Goal: Check status: Check status

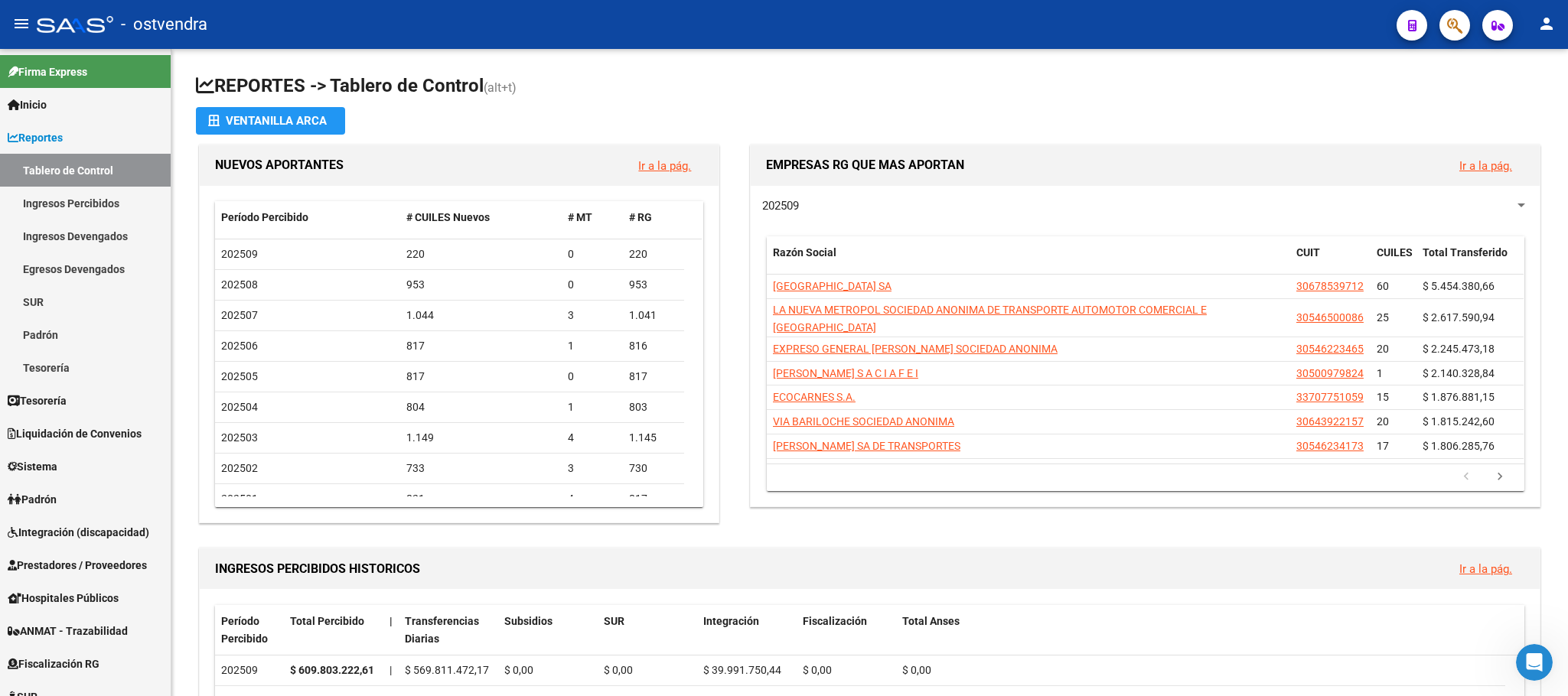
scroll to position [109, 0]
click at [1447, 19] on icon "button" at bounding box center [1455, 25] width 16 height 17
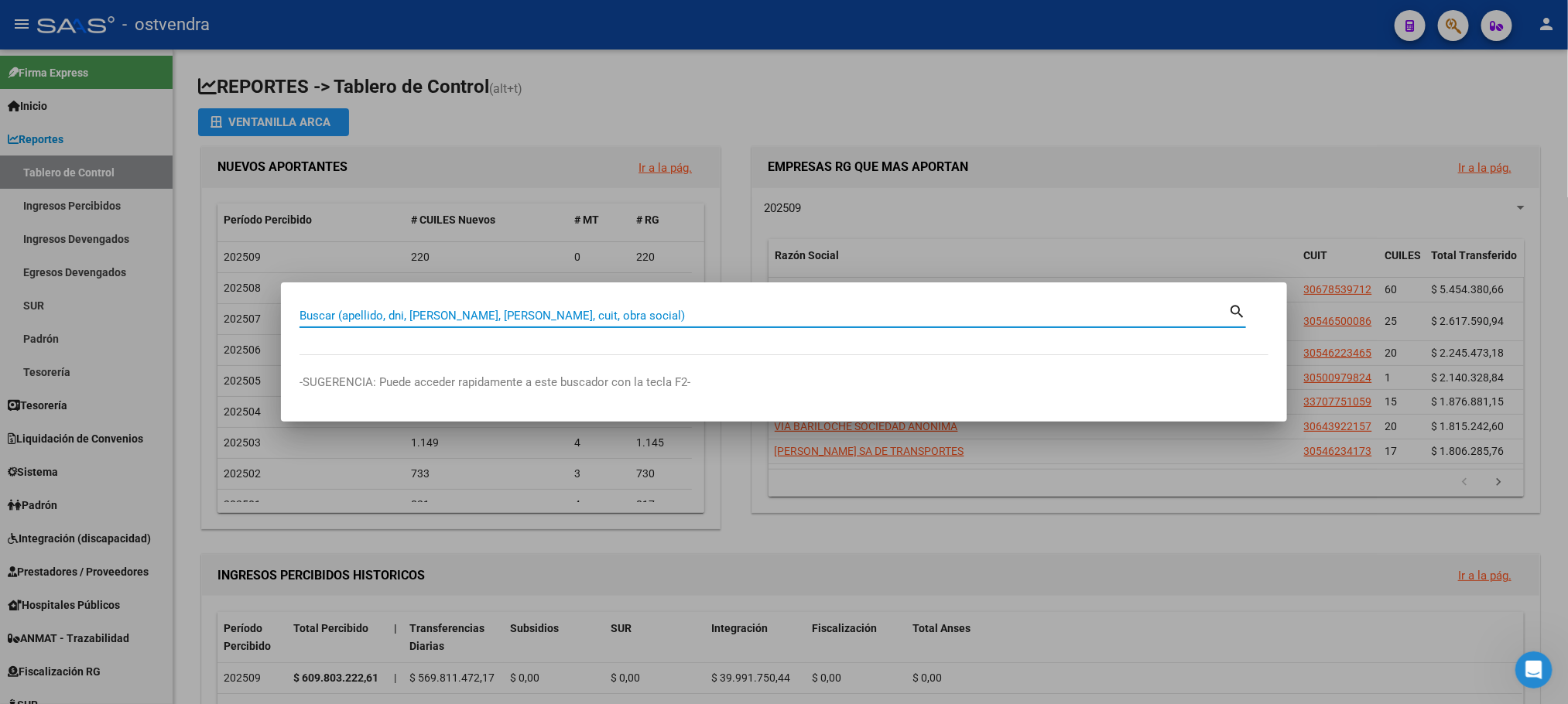
paste input "28145091"
type input "28145091"
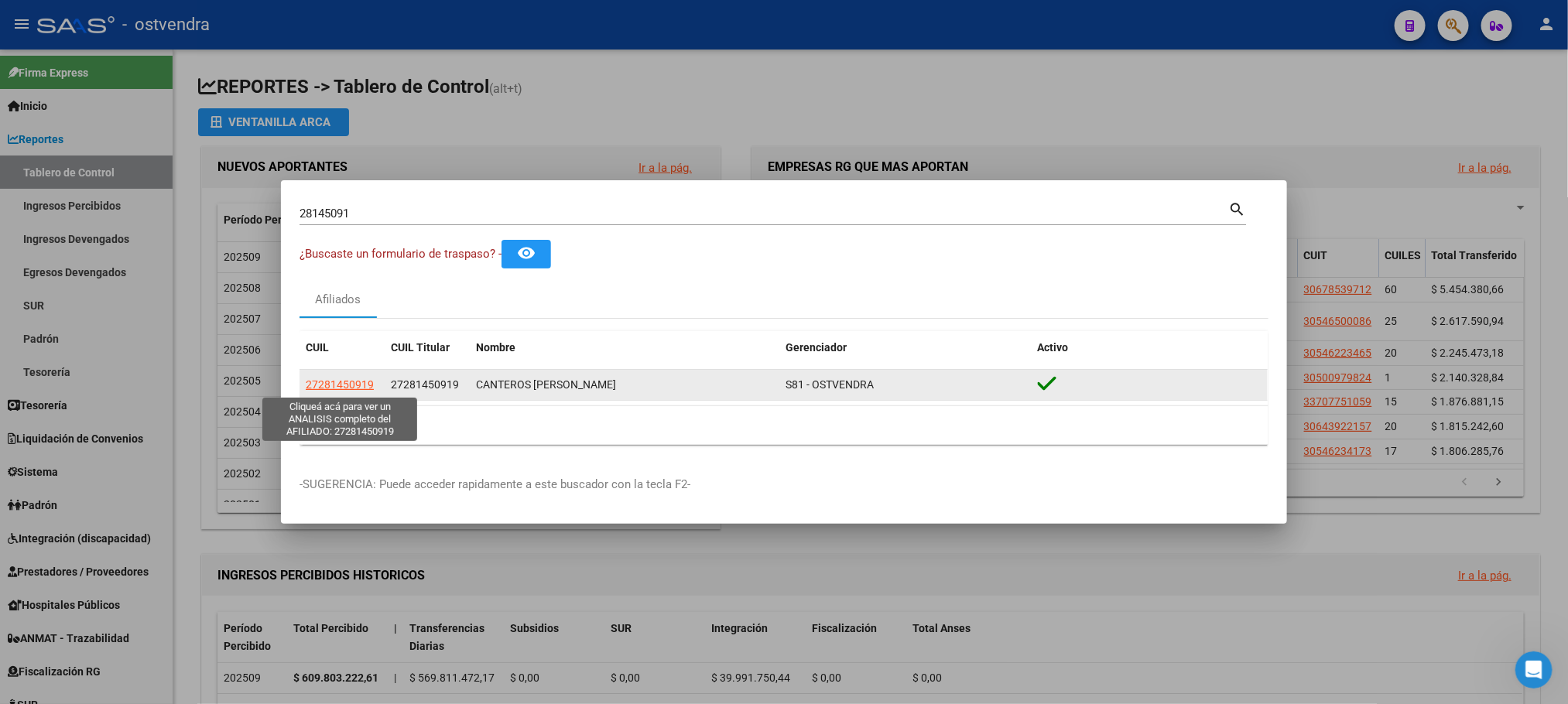
click at [356, 384] on span "27281450919" at bounding box center [340, 385] width 68 height 12
type textarea "27281450919"
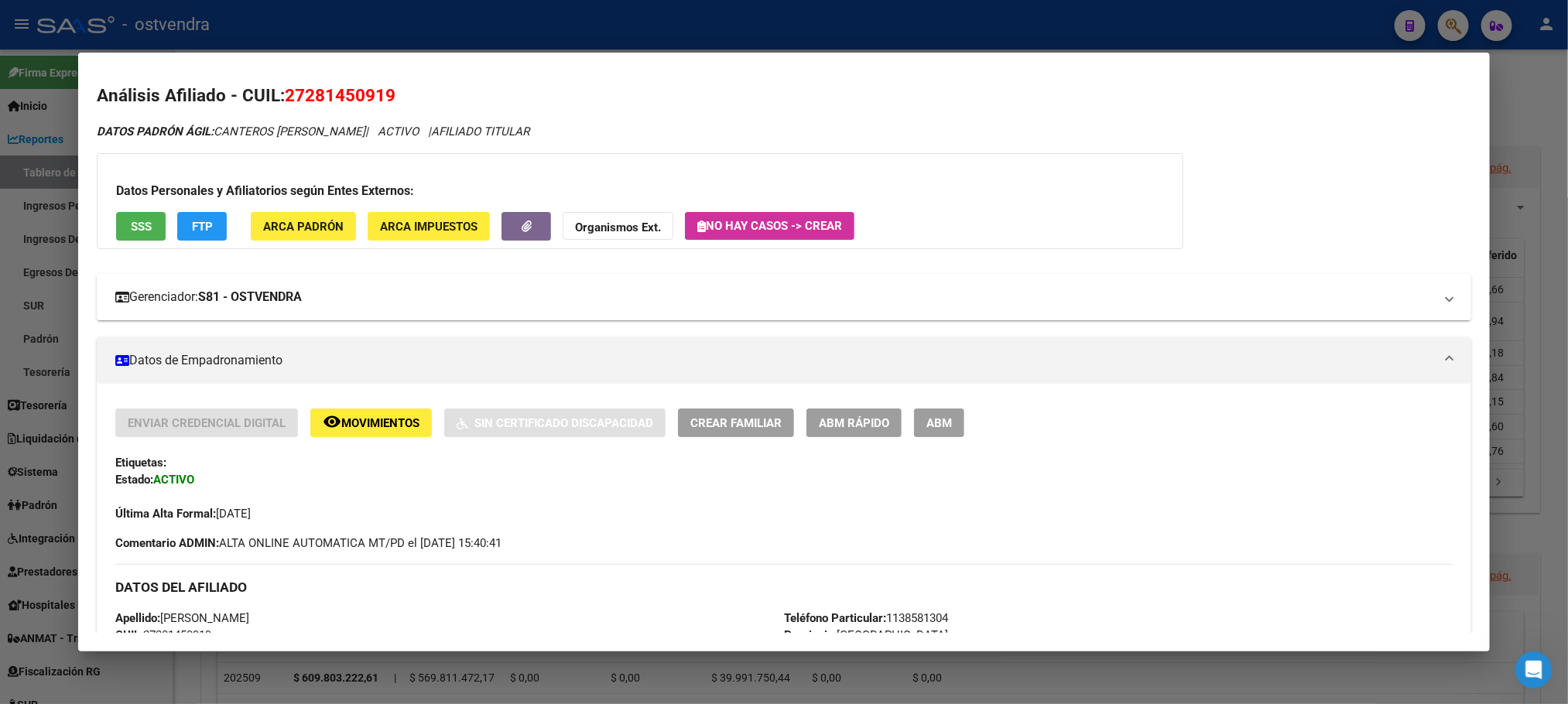
scroll to position [0, 0]
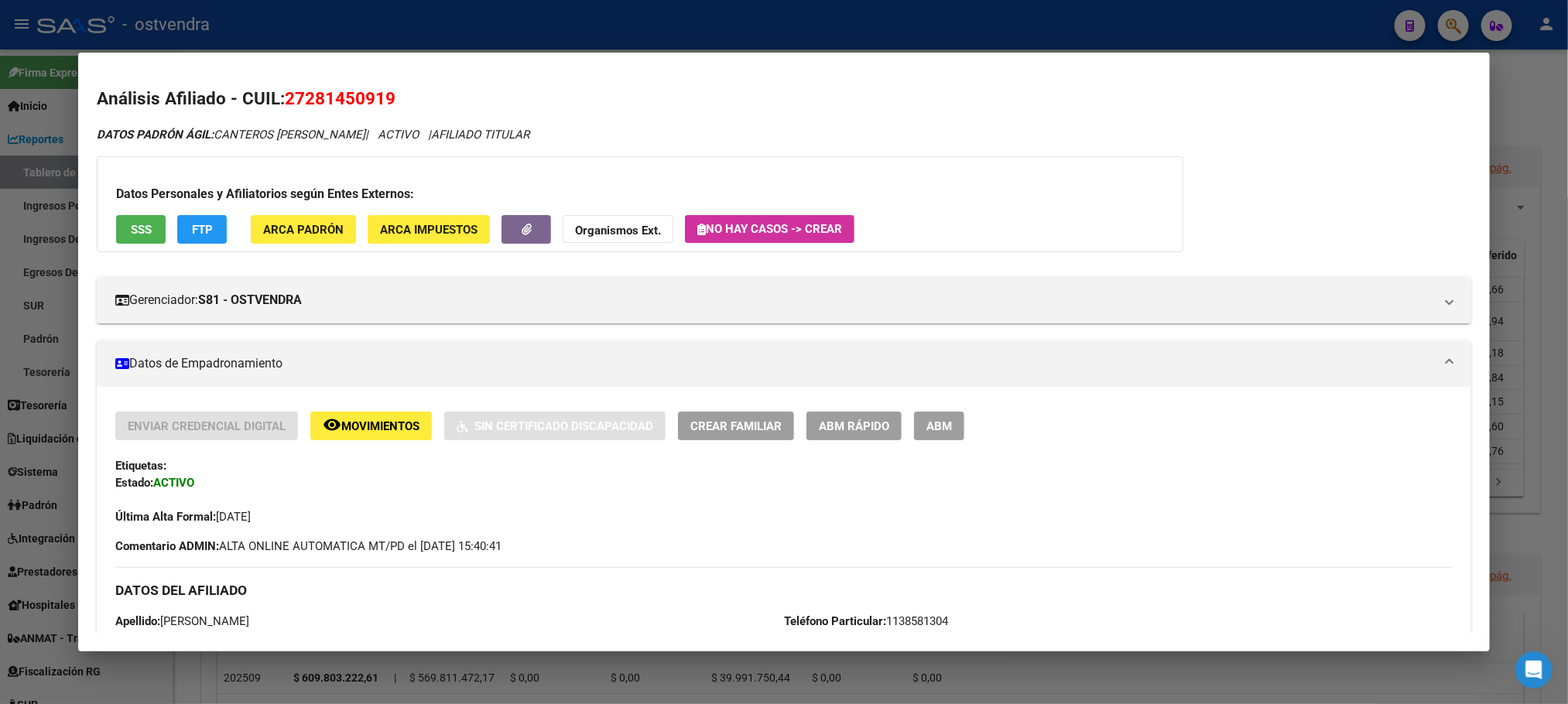
click at [131, 230] on span "SSS" at bounding box center [141, 230] width 21 height 14
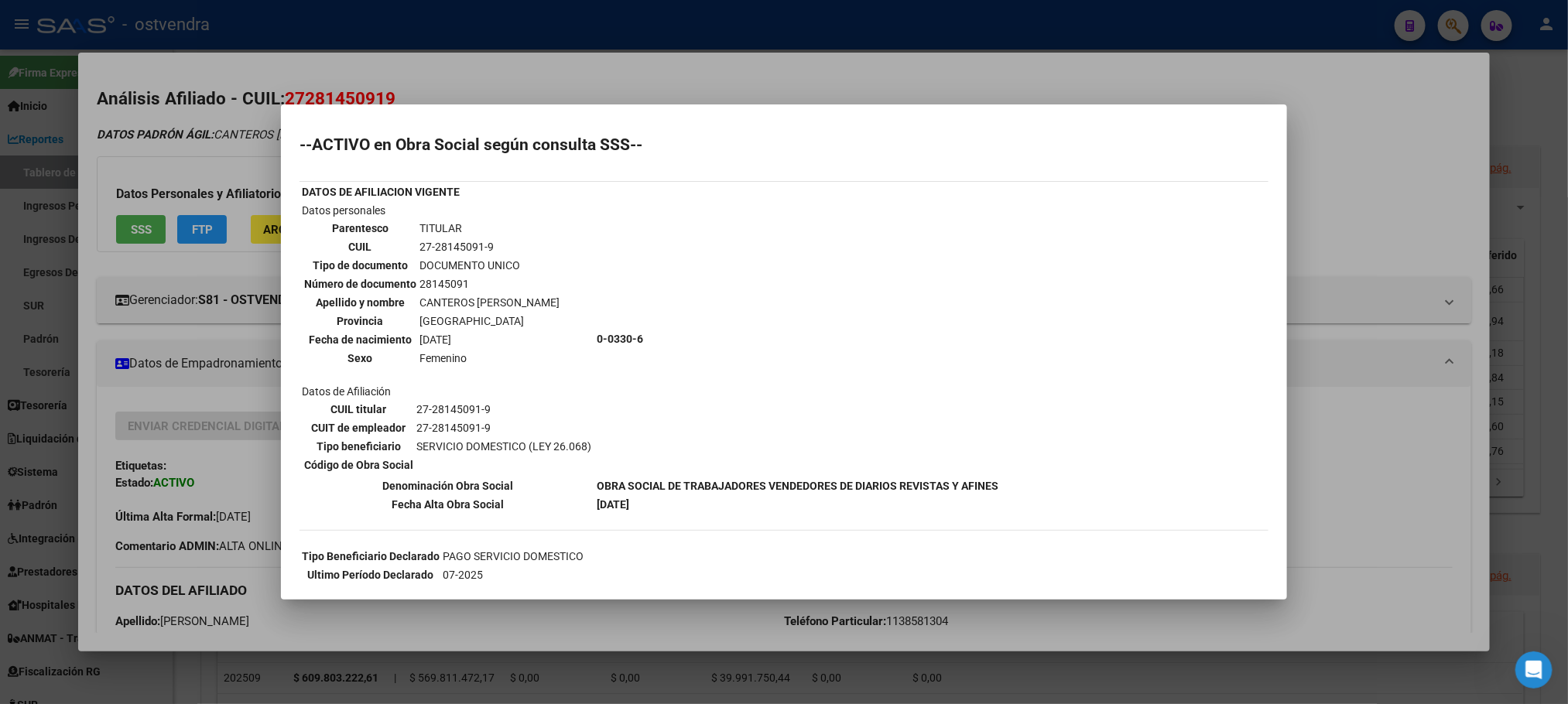
drag, startPoint x: 243, startPoint y: 156, endPoint x: 325, endPoint y: 262, distance: 134.0
click at [247, 156] on div at bounding box center [784, 352] width 1568 height 704
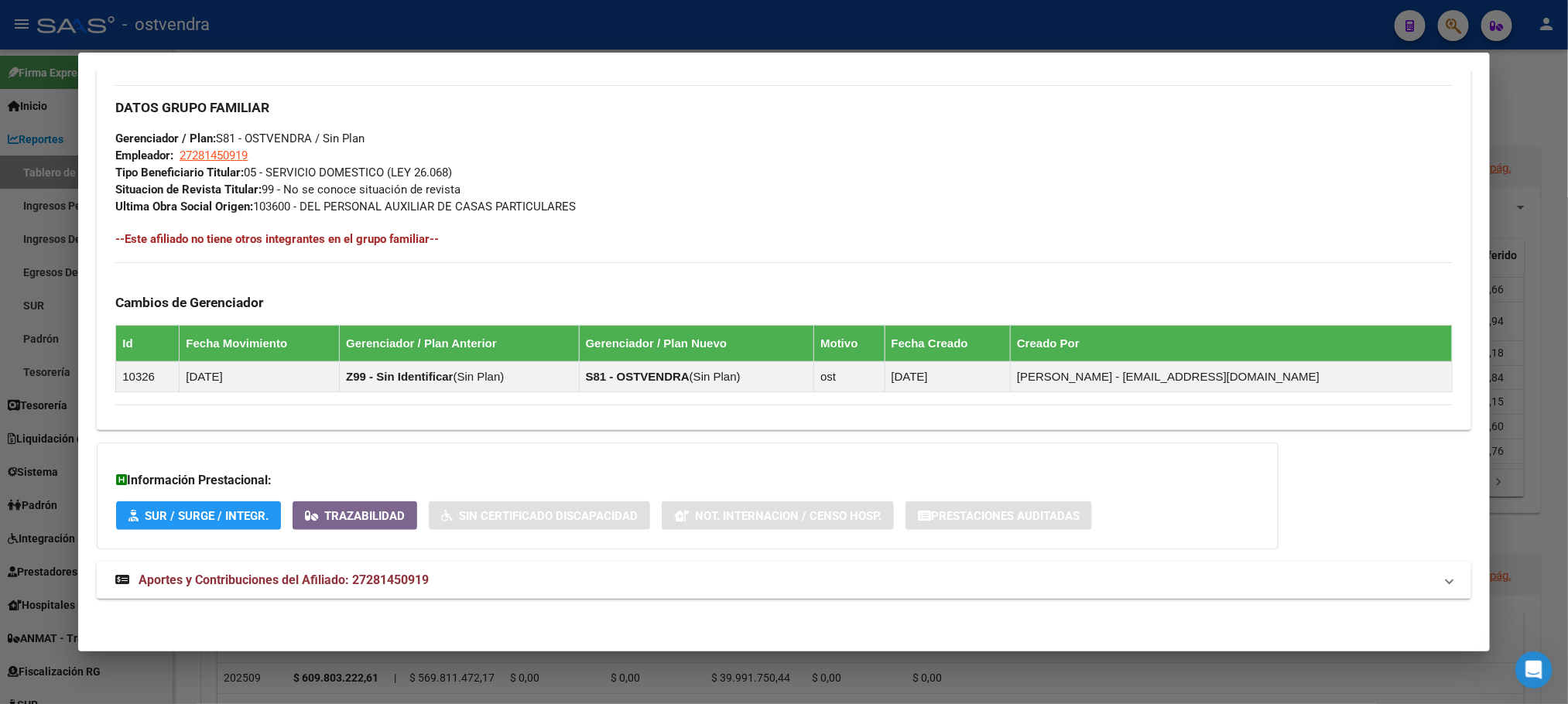
scroll to position [714, 0]
click at [427, 584] on mat-panel-title "Aportes y Contribuciones del Afiliado: 27281450919" at bounding box center [774, 580] width 1318 height 19
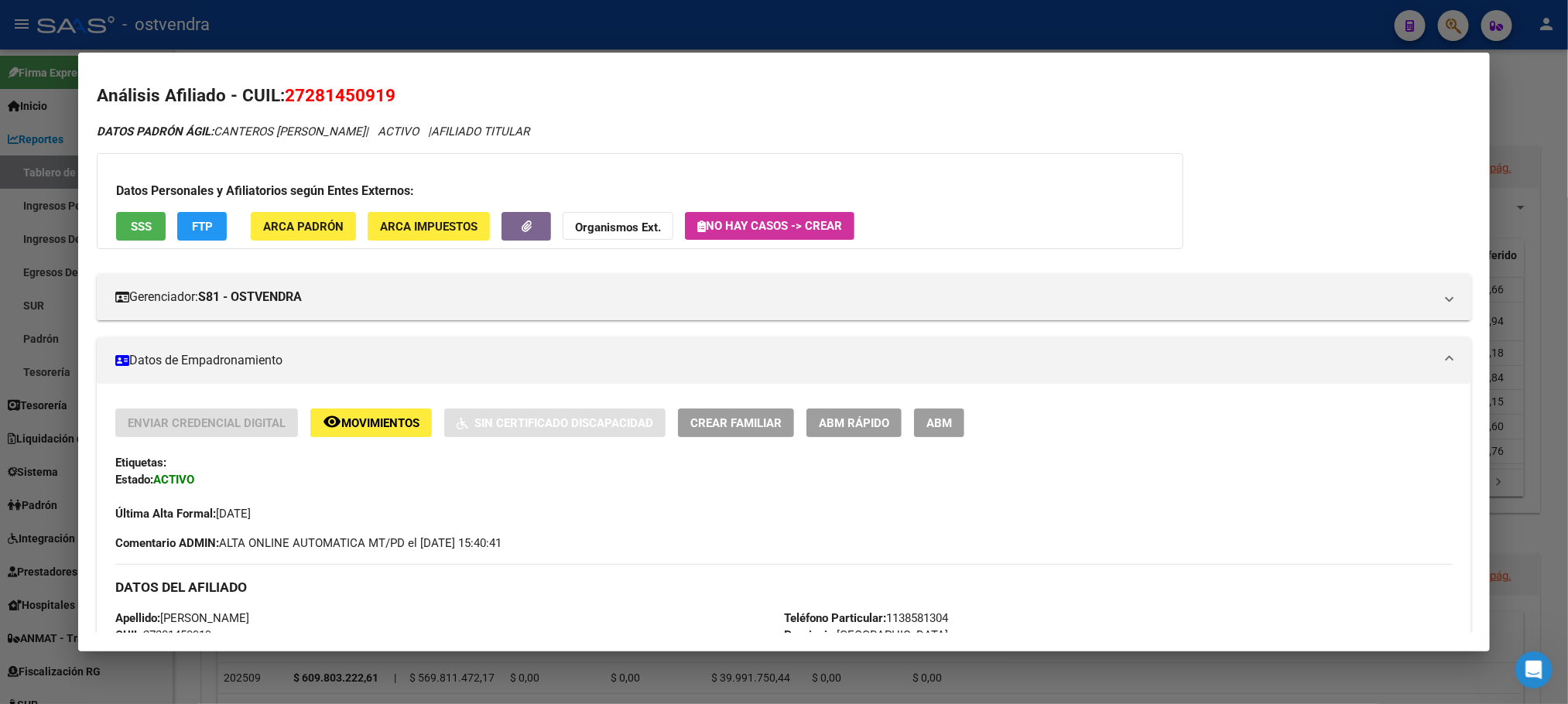
scroll to position [0, 0]
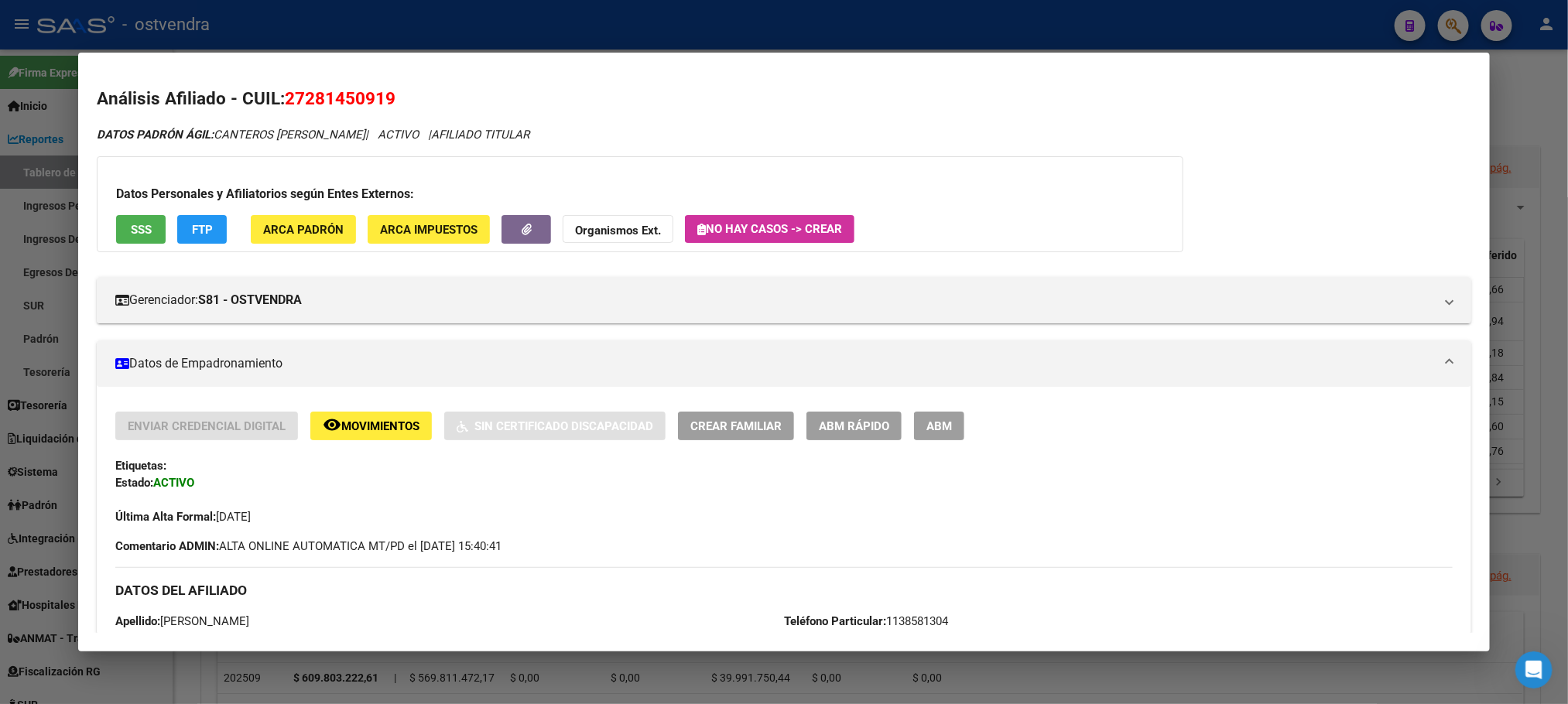
click at [119, 230] on button "SSS" at bounding box center [141, 229] width 49 height 28
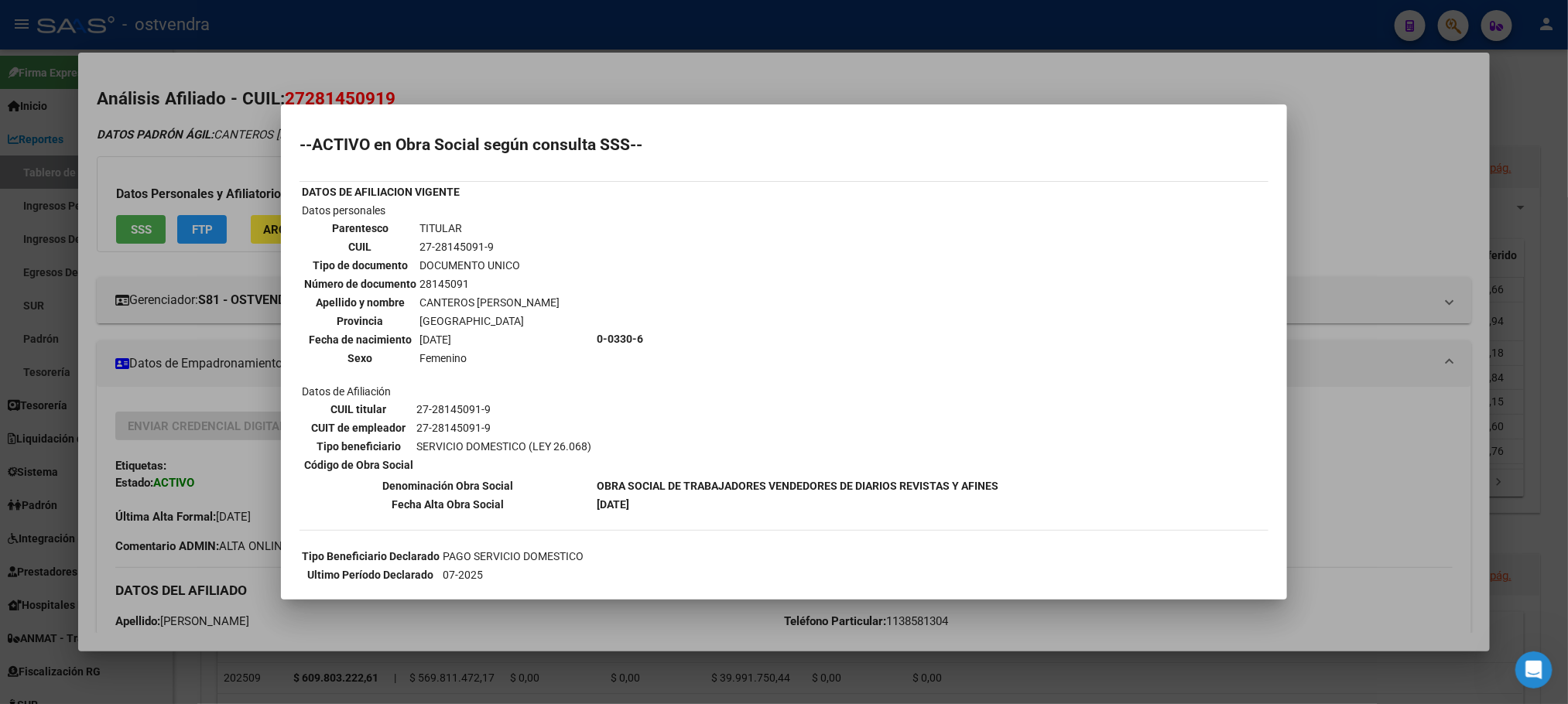
click at [221, 145] on div at bounding box center [784, 352] width 1568 height 704
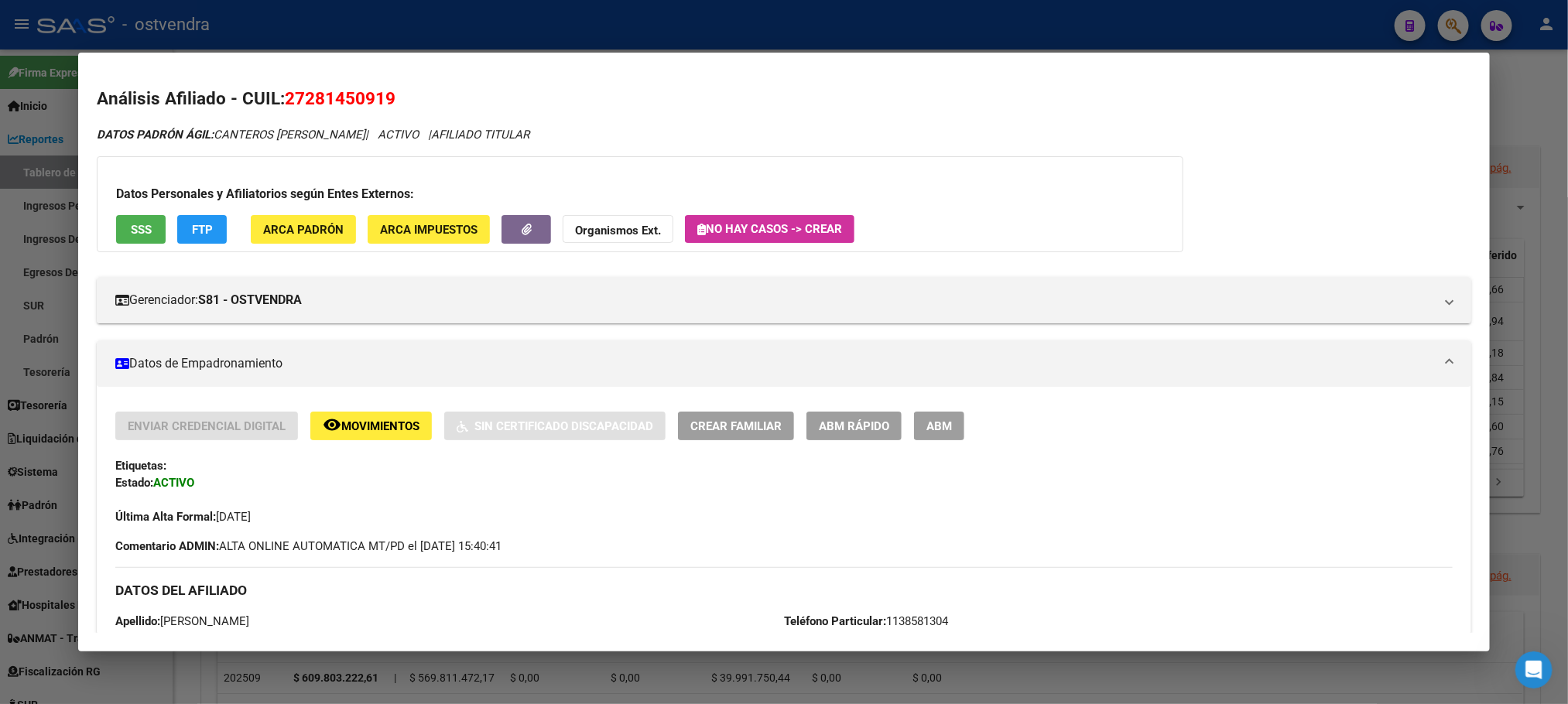
click at [131, 230] on span "SSS" at bounding box center [141, 230] width 21 height 14
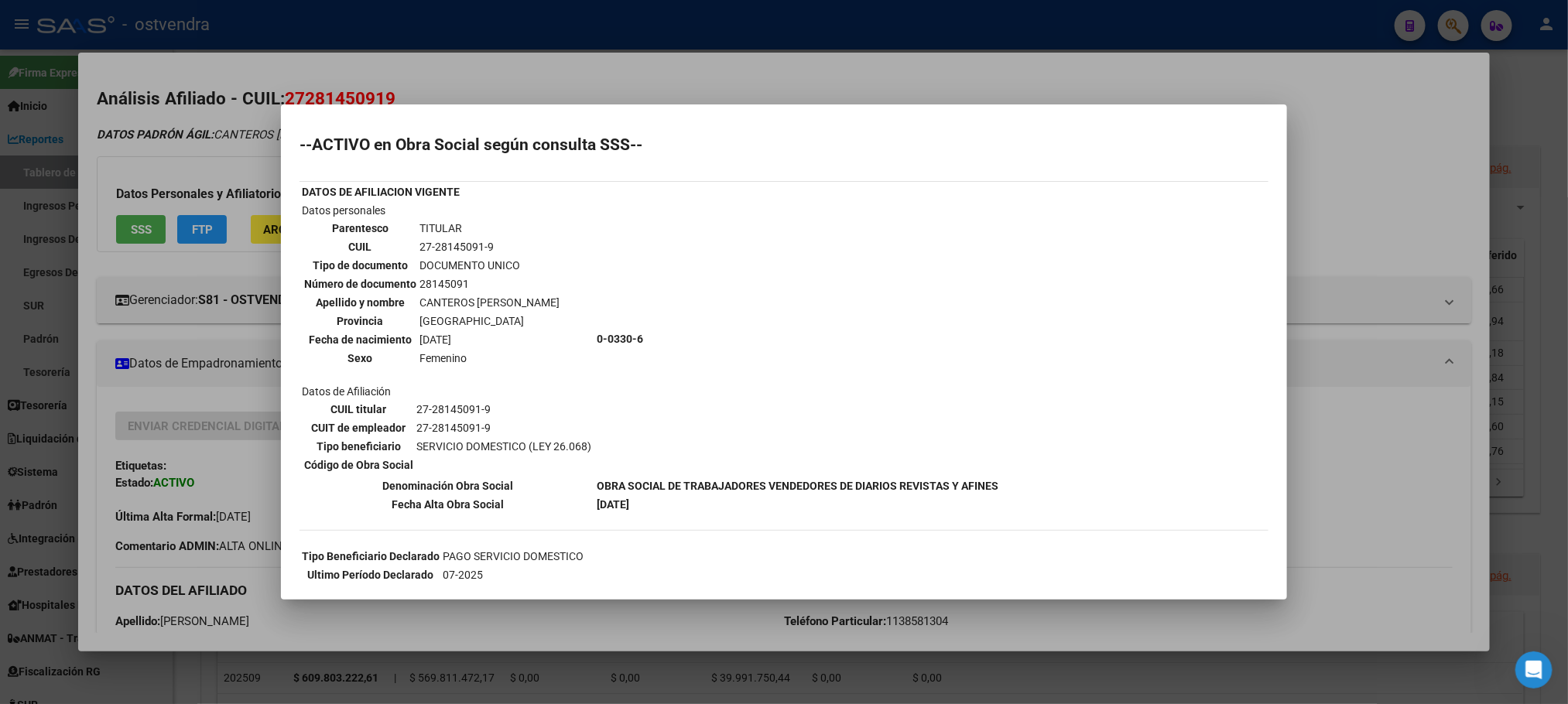
click at [163, 154] on div at bounding box center [784, 352] width 1568 height 704
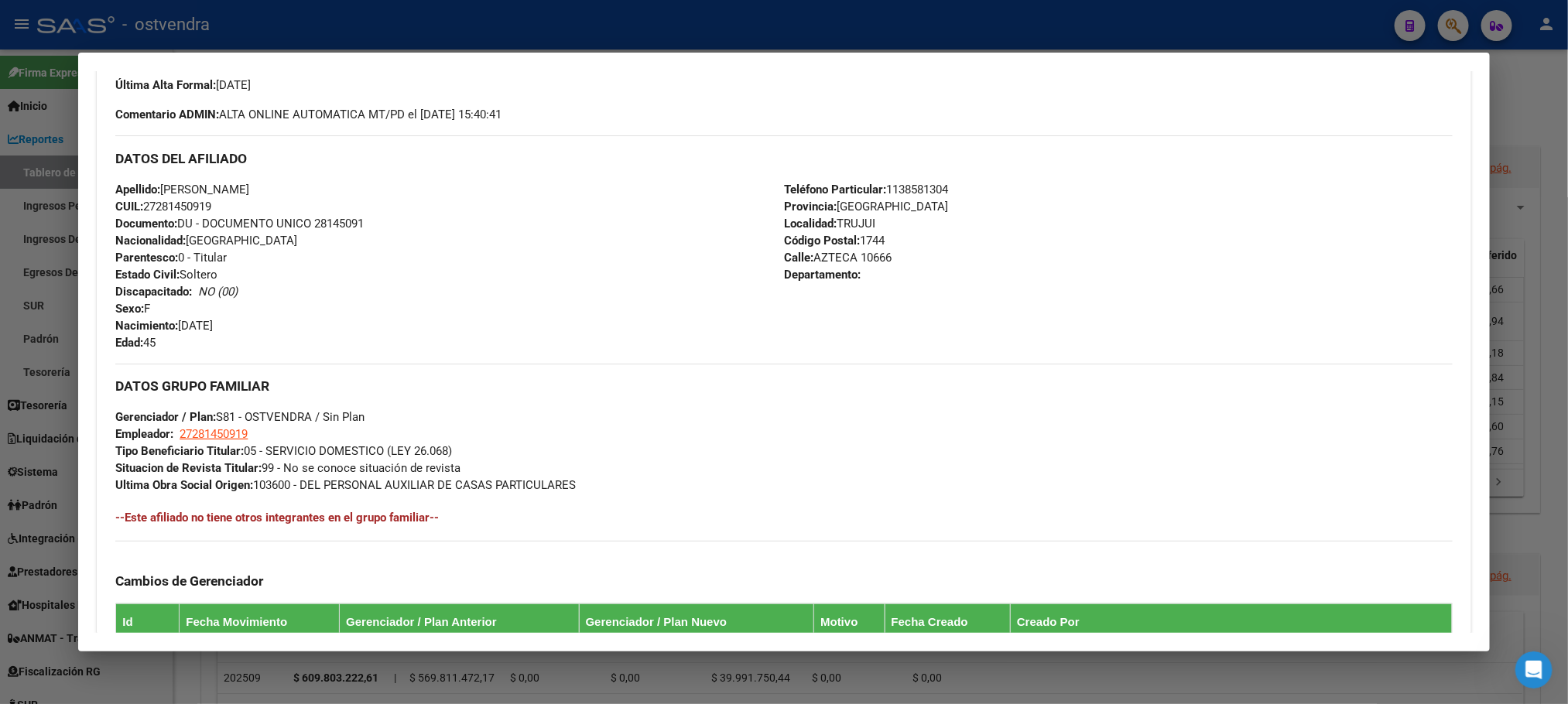
scroll to position [580, 0]
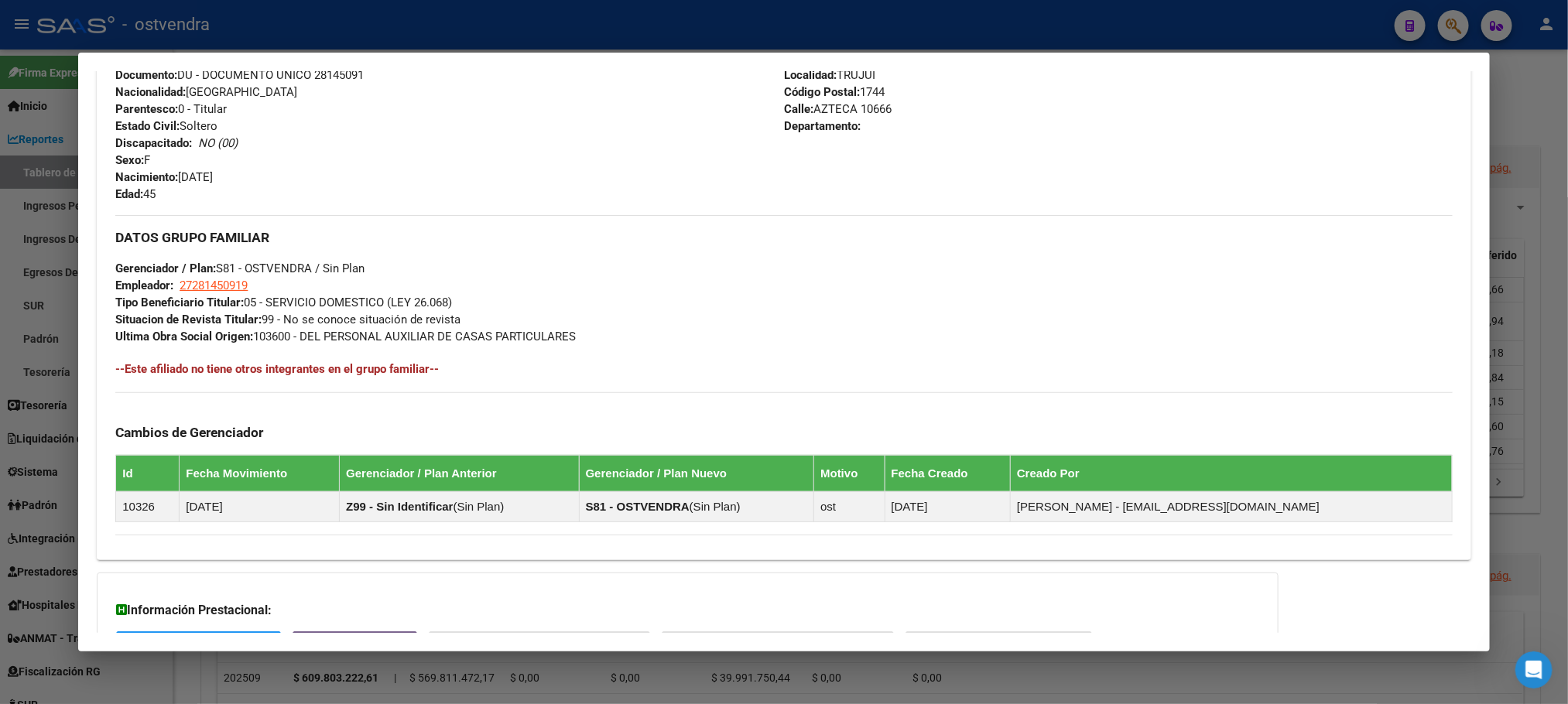
drag, startPoint x: 256, startPoint y: 302, endPoint x: 565, endPoint y: 284, distance: 309.5
click at [565, 284] on div "DATOS GRUPO FAMILIAR Gerenciador / Plan: S81 - OSTVENDRA / Sin Plan Empleador: …" at bounding box center [783, 280] width 1336 height 130
click at [569, 305] on div "DATOS GRUPO FAMILIAR Gerenciador / Plan: S81 - OSTVENDRA / Sin Plan Empleador: …" at bounding box center [783, 280] width 1336 height 130
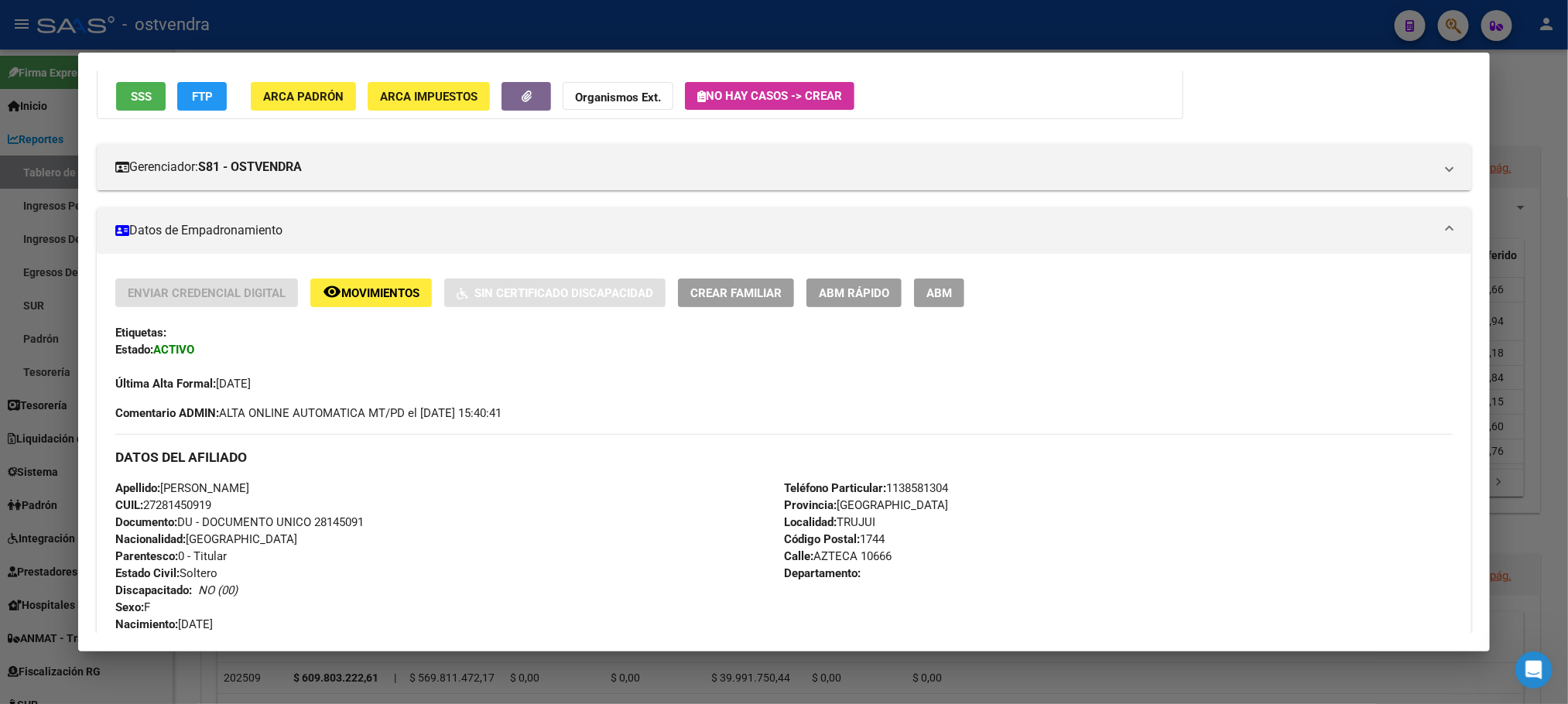
scroll to position [0, 0]
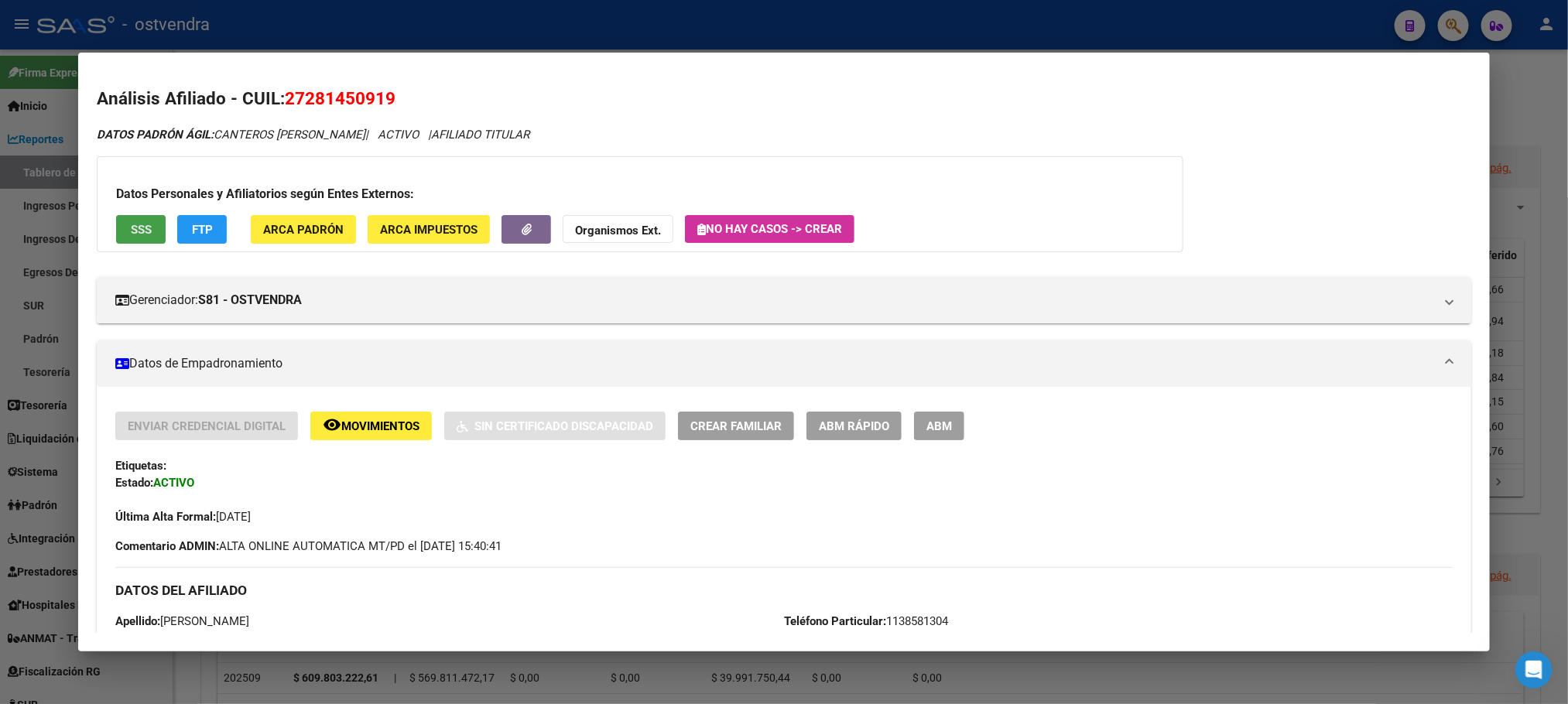
click at [140, 216] on button "SSS" at bounding box center [141, 229] width 49 height 28
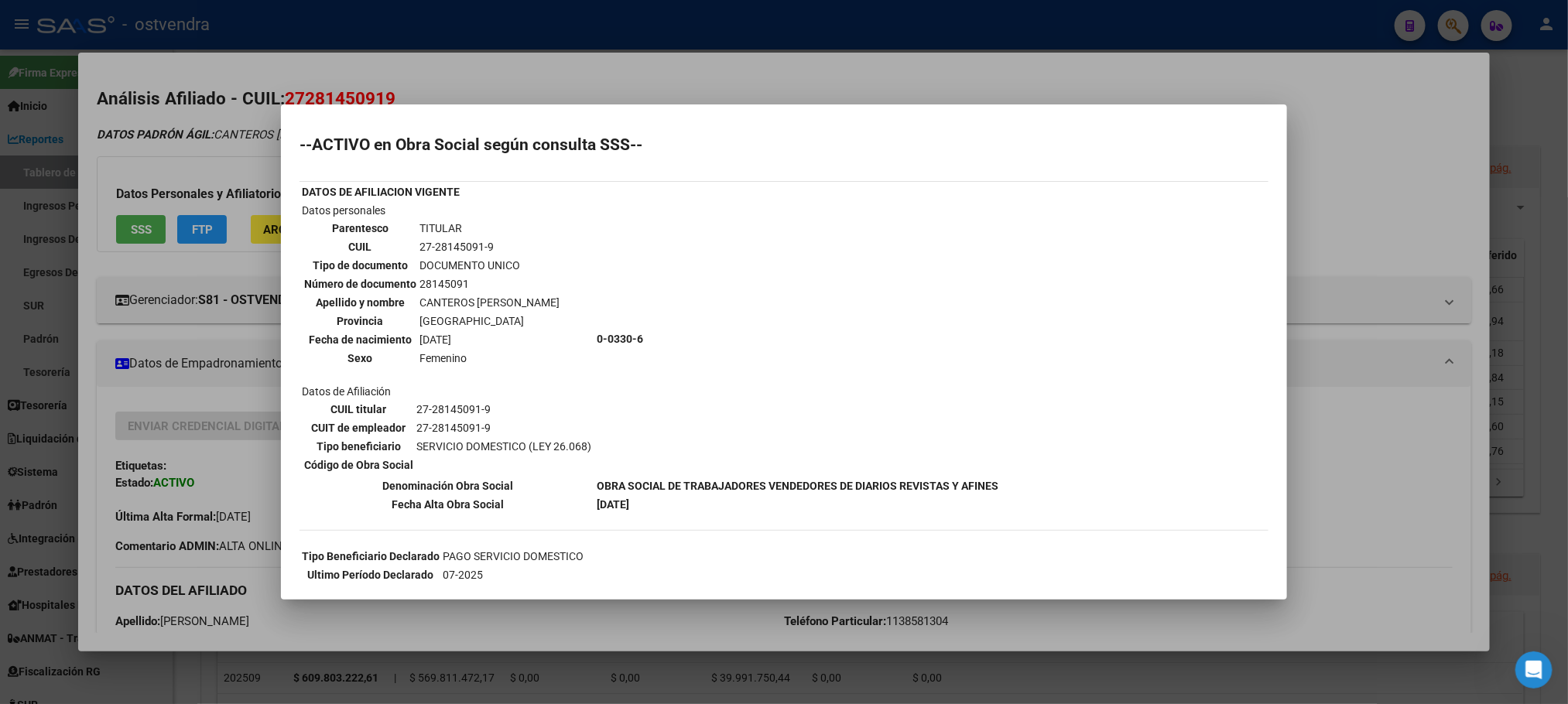
drag, startPoint x: 153, startPoint y: 128, endPoint x: 175, endPoint y: 198, distance: 73.4
click at [158, 130] on div at bounding box center [784, 352] width 1568 height 704
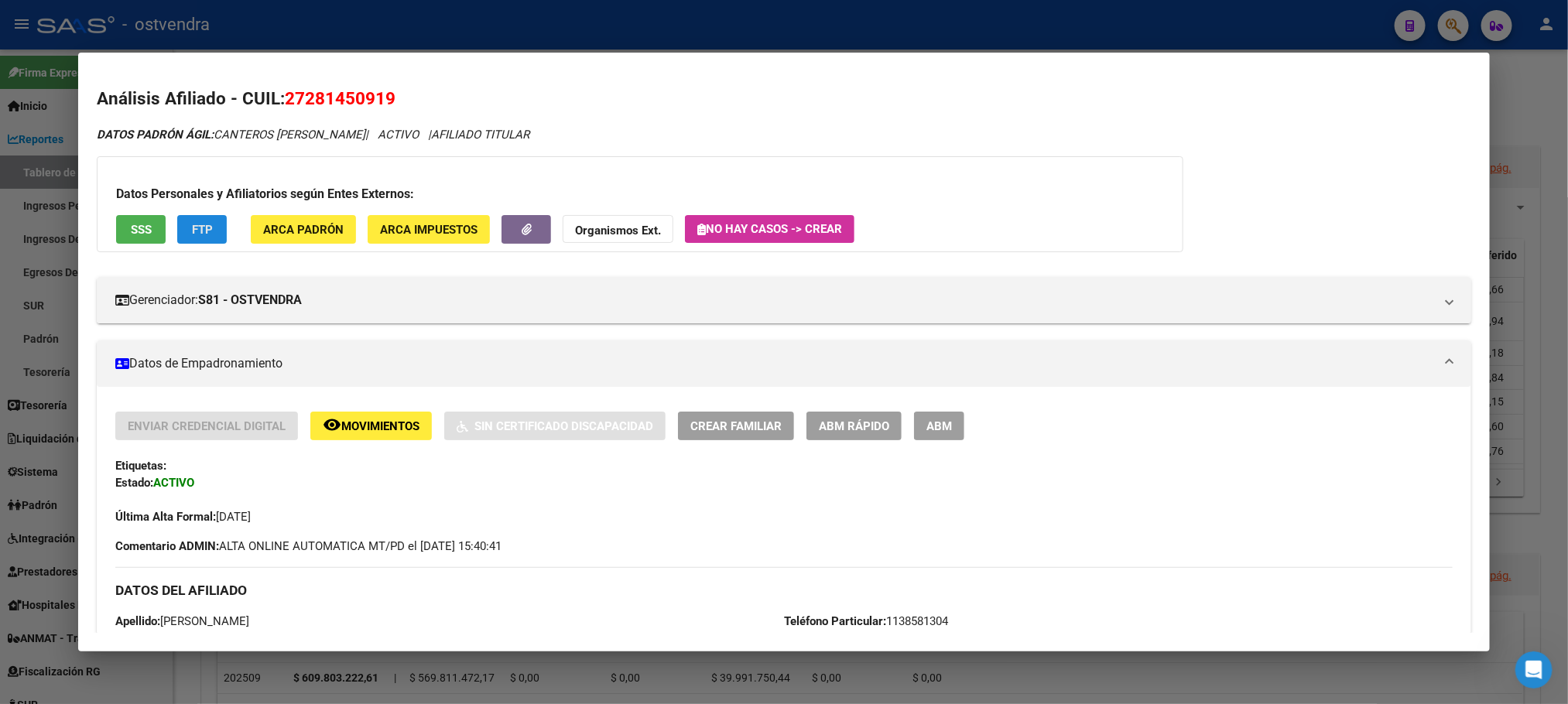
click at [186, 218] on button "FTP" at bounding box center [202, 229] width 49 height 28
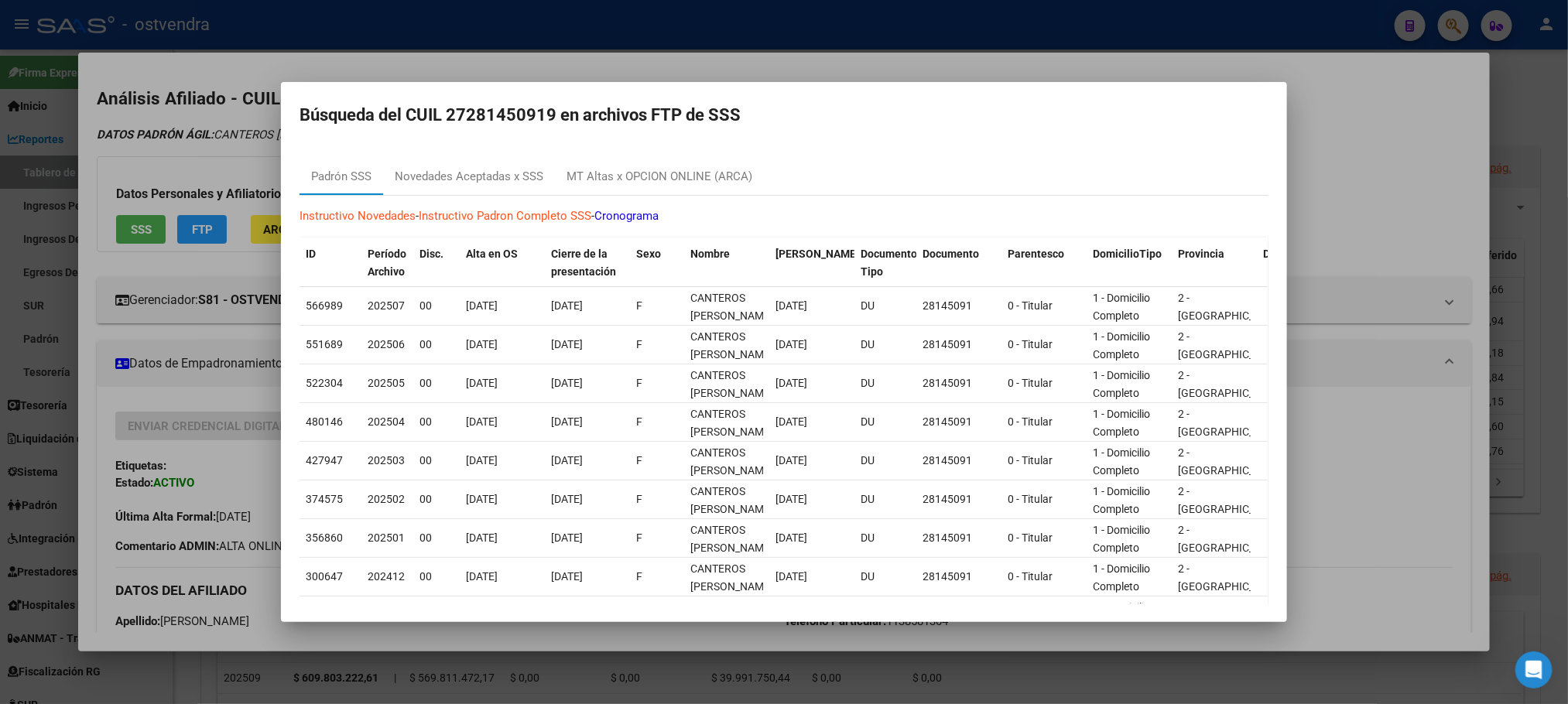
click at [467, 147] on mat-dialog-content "Padrón SSS Novedades Aceptadas x SSS MT Altas x OPCION ONLINE (ARCA) Instructiv…" at bounding box center [783, 374] width 1006 height 458
click at [463, 177] on div "Novedades Aceptadas x SSS" at bounding box center [468, 176] width 148 height 18
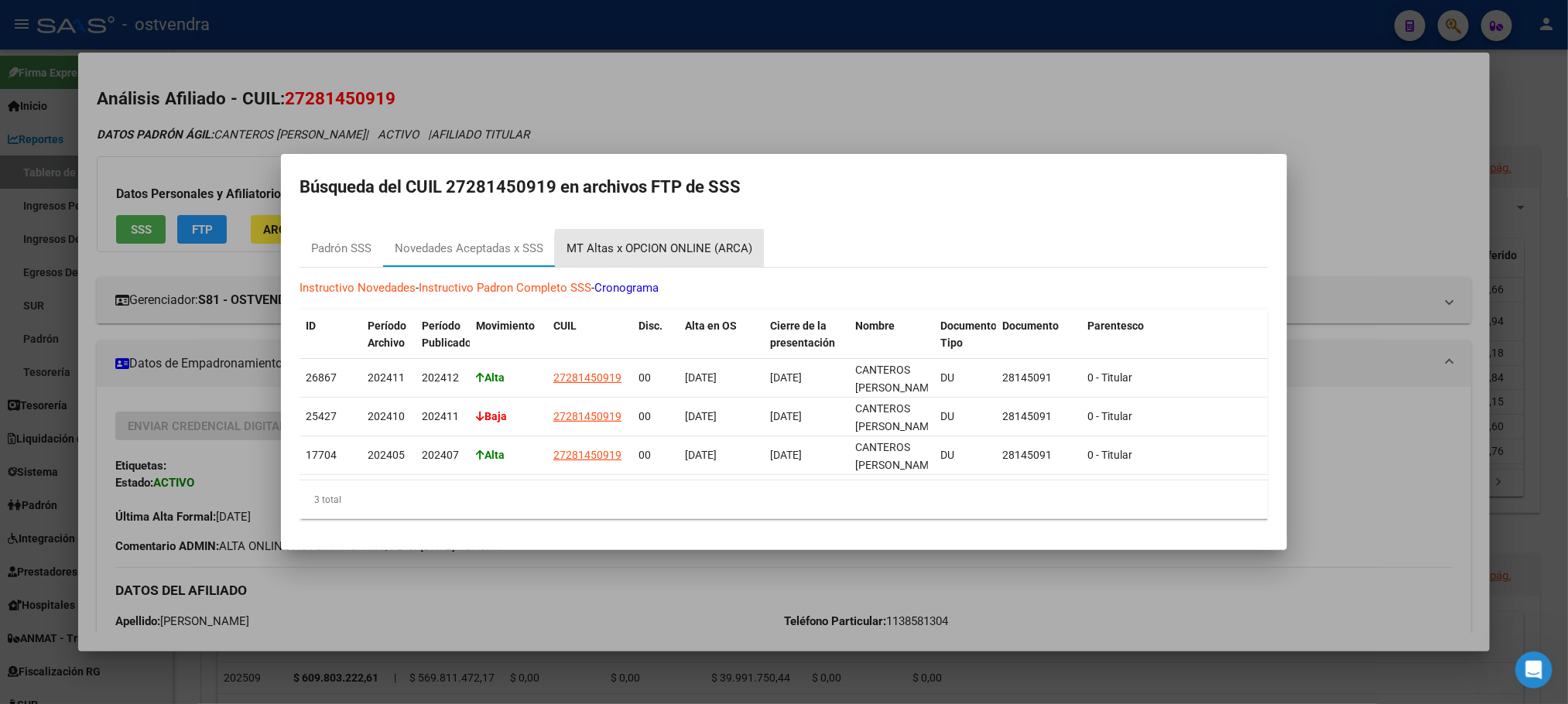
click at [694, 242] on div "MT Altas x OPCION ONLINE (ARCA)" at bounding box center [659, 249] width 186 height 18
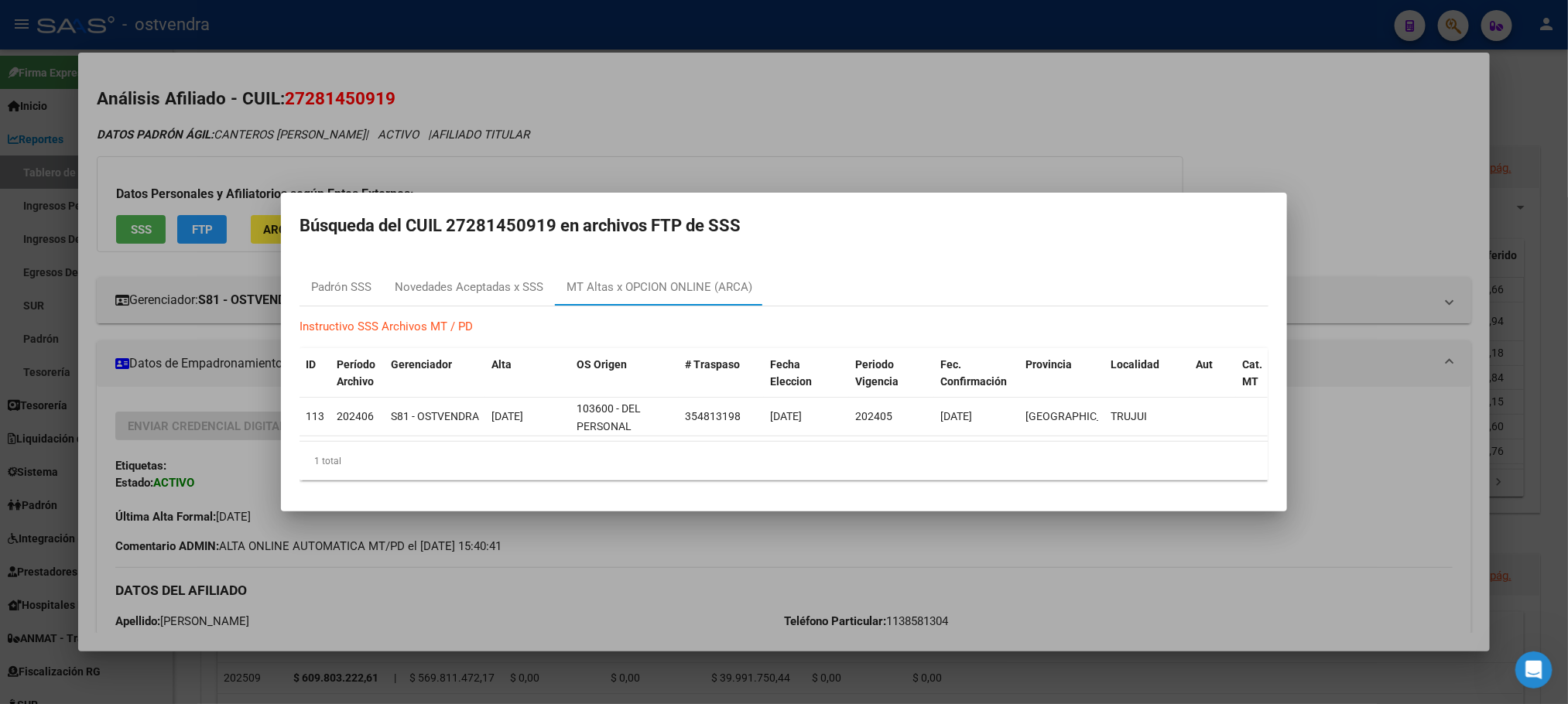
click at [273, 54] on div at bounding box center [784, 352] width 1568 height 704
